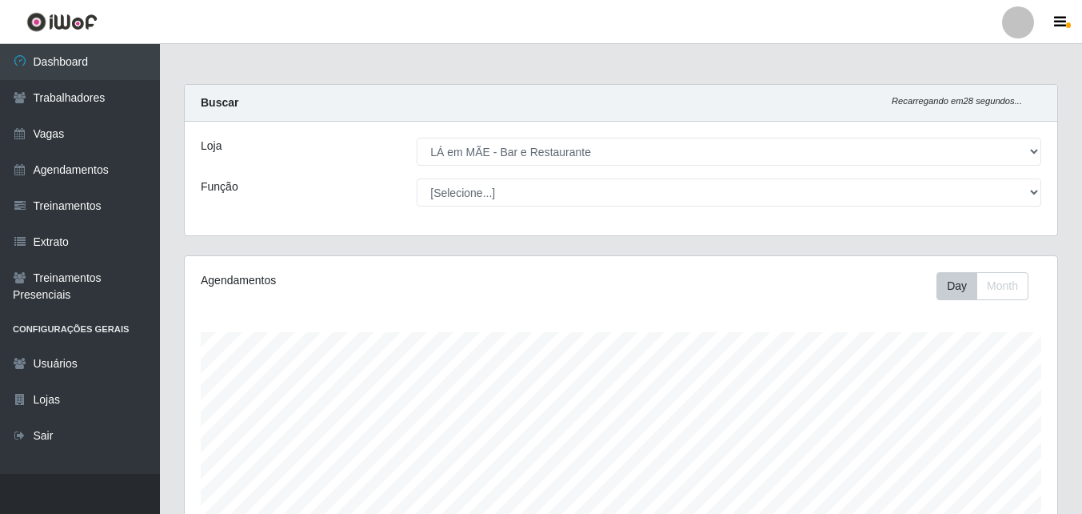
select select "265"
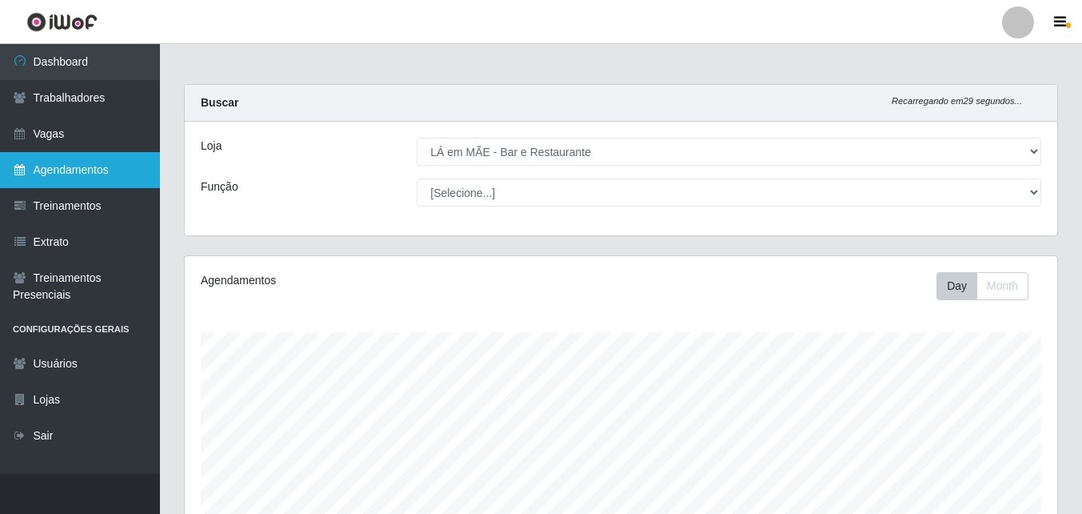
click at [80, 173] on link "Agendamentos" at bounding box center [80, 170] width 160 height 36
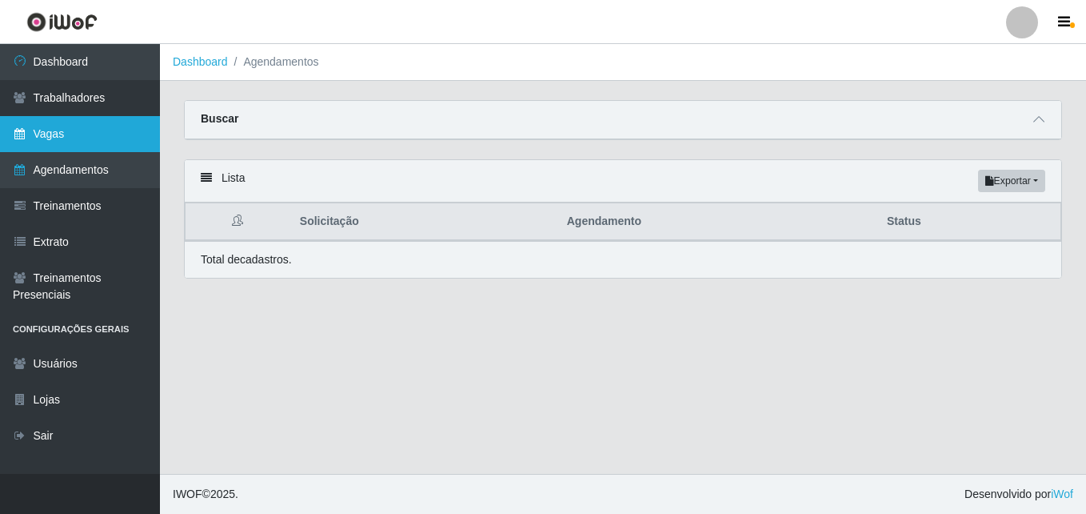
click at [91, 132] on link "Vagas" at bounding box center [80, 134] width 160 height 36
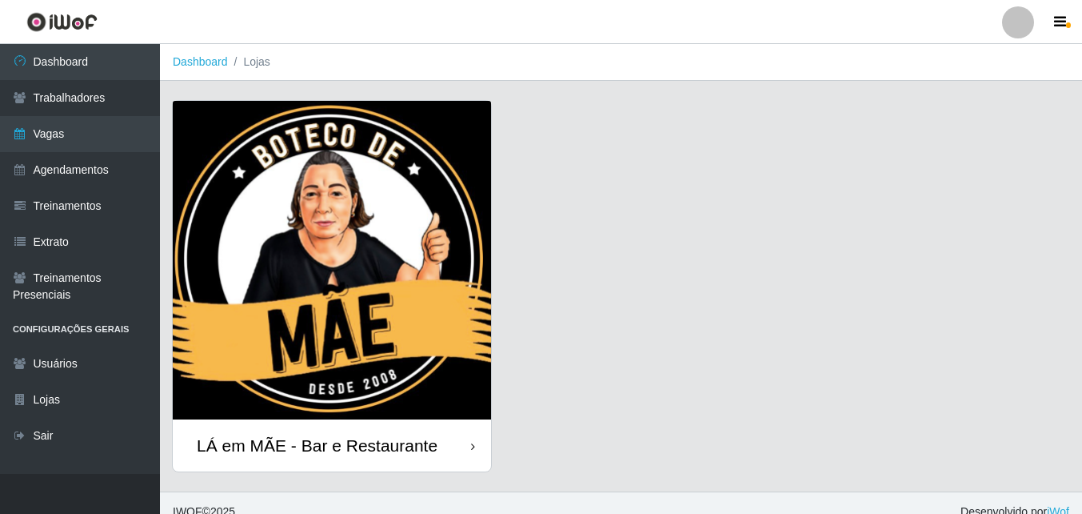
click at [345, 446] on div "LÁ em MÃE - Bar e Restaurante" at bounding box center [317, 445] width 241 height 20
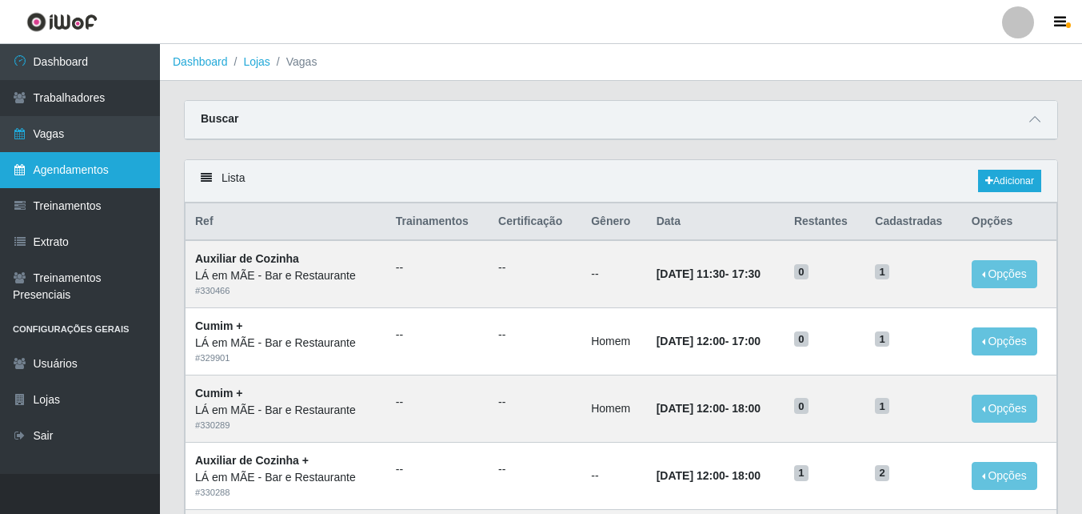
click at [36, 172] on link "Agendamentos" at bounding box center [80, 170] width 160 height 36
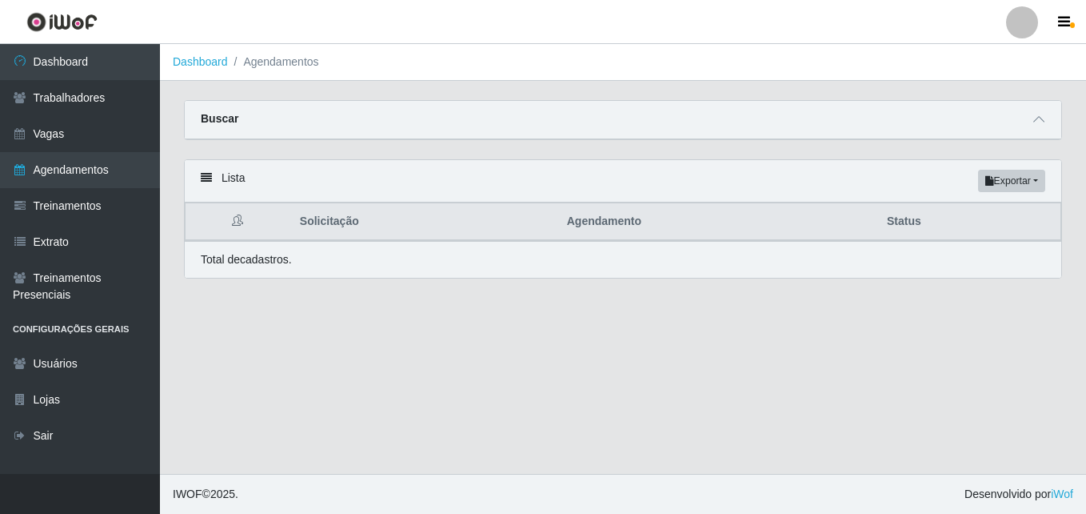
click at [353, 362] on main "Dashboard Agendamentos Carregando... Buscar Início em [GEOGRAPHIC_DATA] em Stat…" at bounding box center [623, 259] width 926 height 430
click at [362, 351] on main "Dashboard Agendamentos Carregando... Buscar Início em [GEOGRAPHIC_DATA] em Stat…" at bounding box center [623, 259] width 926 height 430
click at [361, 315] on main "Dashboard Agendamentos Carregando... Buscar Início em [GEOGRAPHIC_DATA] em Stat…" at bounding box center [623, 259] width 926 height 430
